Goal: Task Accomplishment & Management: Manage account settings

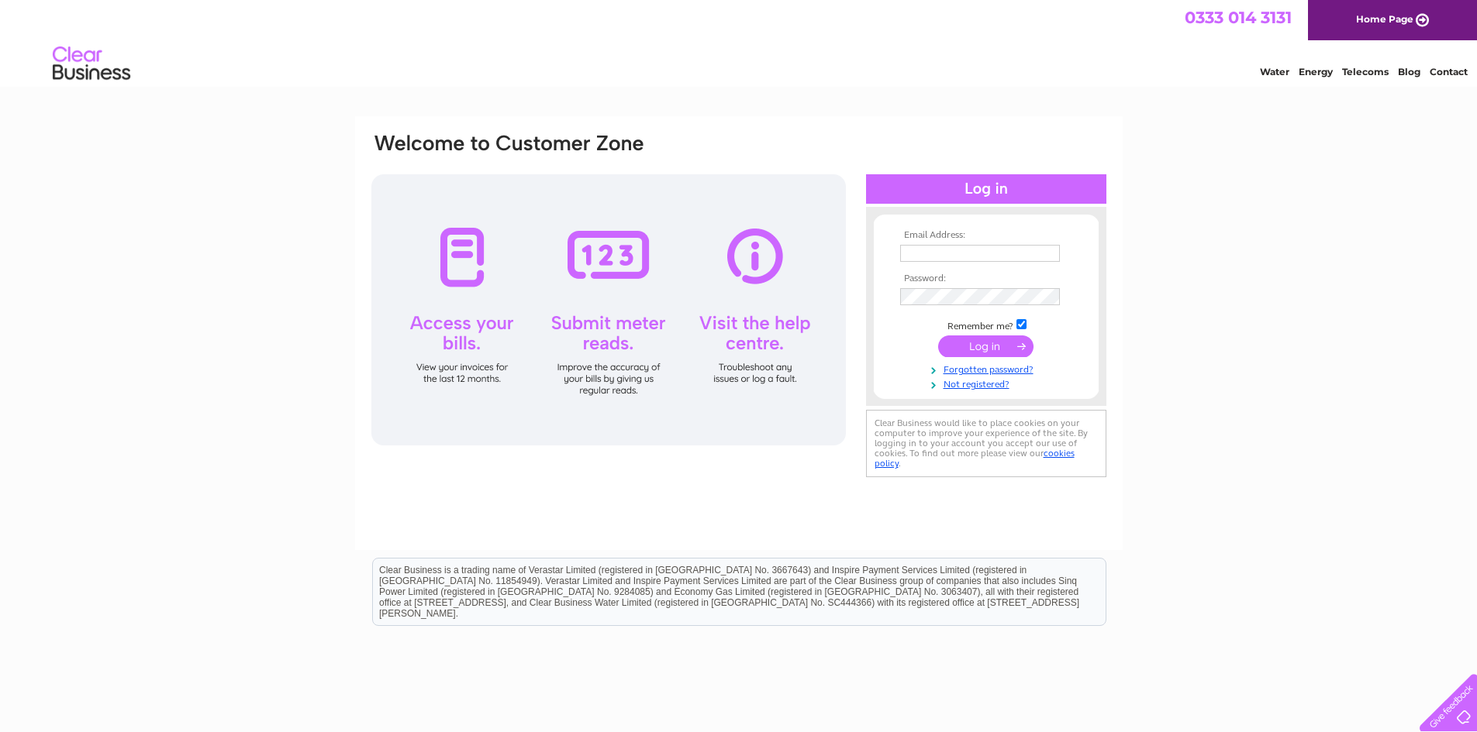
type input "[EMAIL_ADDRESS][DOMAIN_NAME]"
click at [986, 347] on input "submit" at bounding box center [985, 347] width 95 height 22
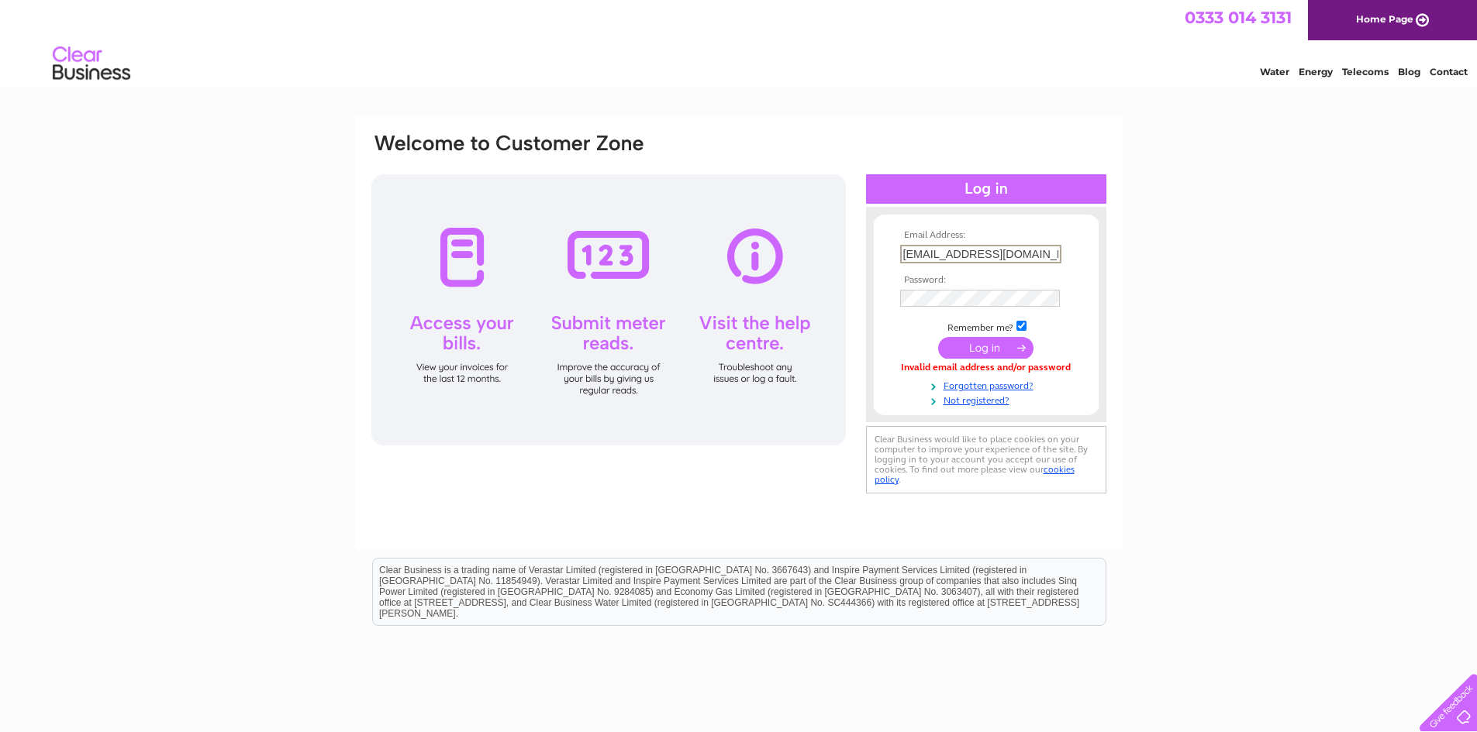
drag, startPoint x: 1030, startPoint y: 252, endPoint x: 791, endPoint y: 251, distance: 238.7
click at [791, 251] on div "Email Address: homebuildingplastics@hotmail.co.uk Password:" at bounding box center [739, 315] width 738 height 366
type input "k"
type input "[EMAIL_ADDRESS][DOMAIN_NAME]"
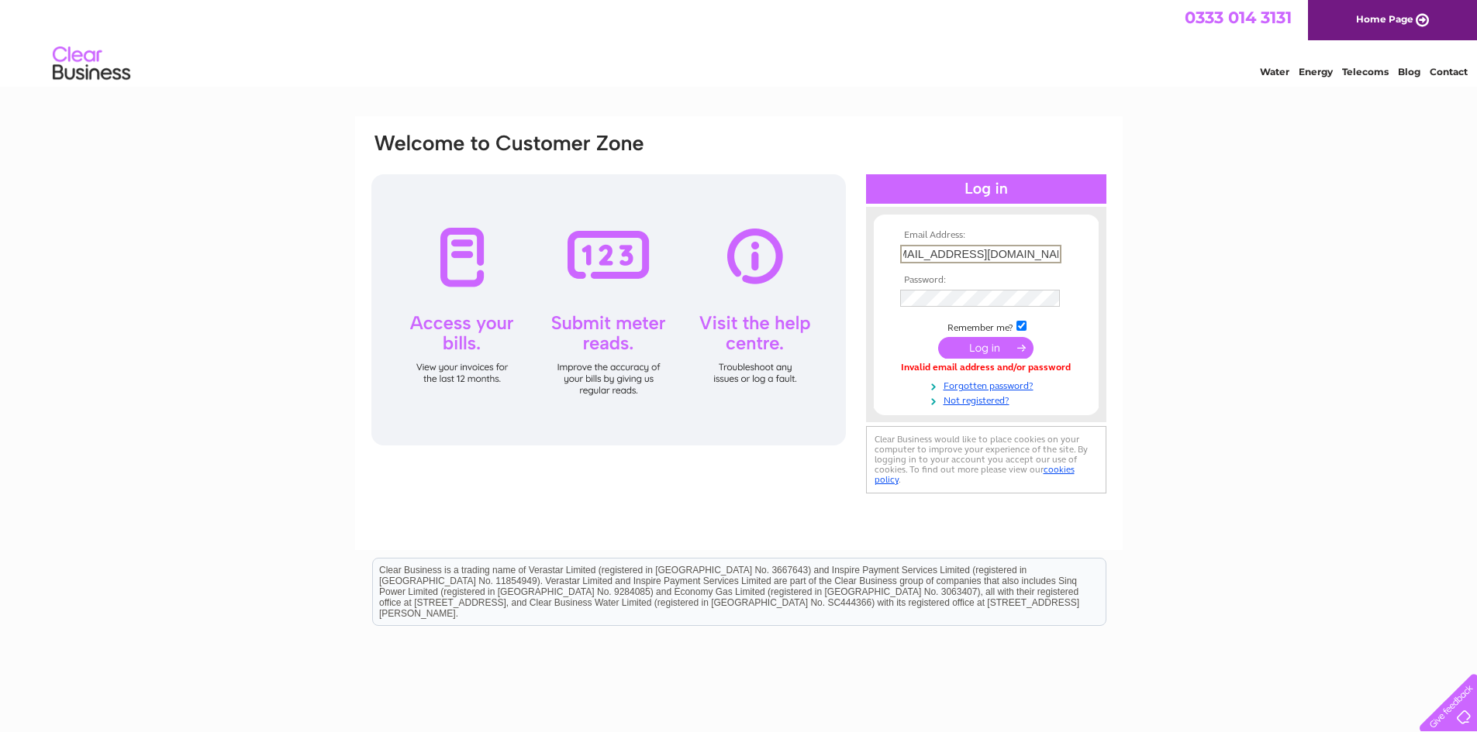
scroll to position [0, 0]
click at [974, 352] on input "submit" at bounding box center [985, 348] width 95 height 22
